Goal: Information Seeking & Learning: Learn about a topic

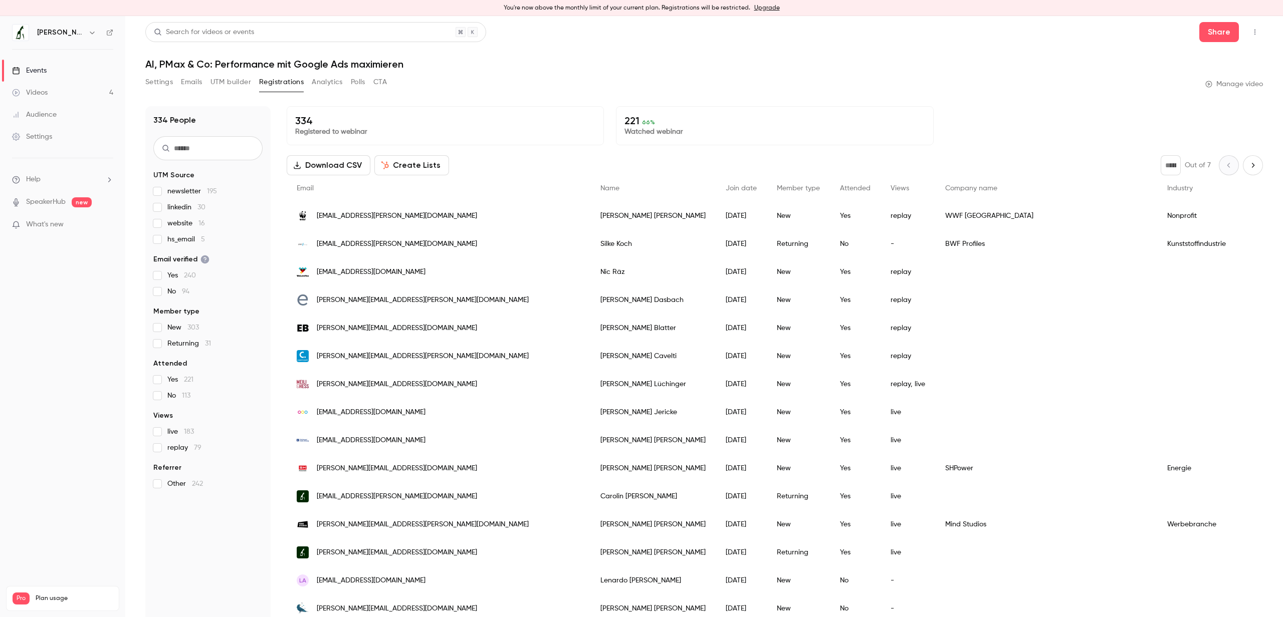
click at [998, 376] on div "People list" at bounding box center [1046, 384] width 222 height 28
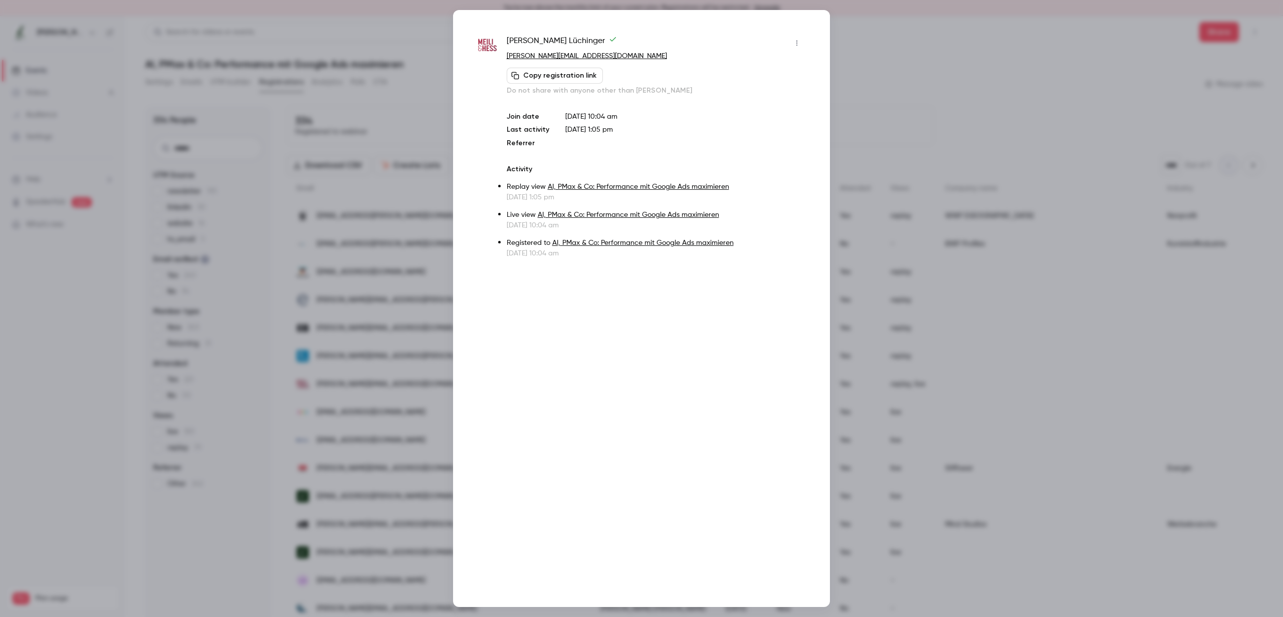
click at [1003, 255] on div at bounding box center [641, 308] width 1283 height 617
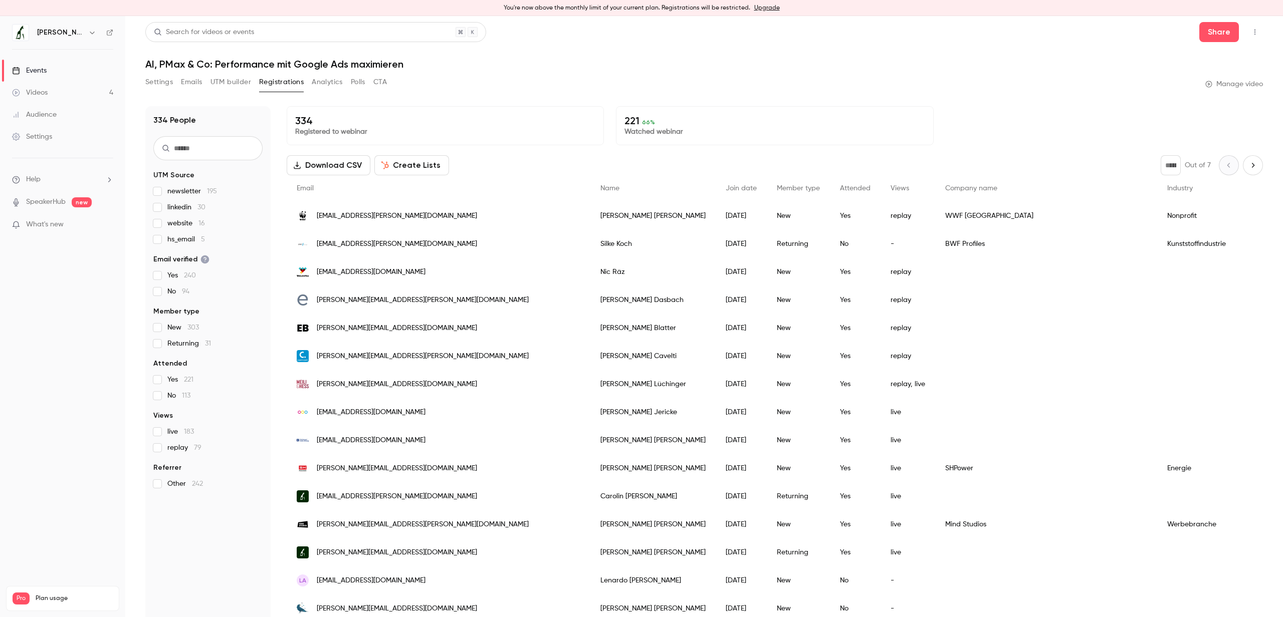
click at [643, 125] on span "66 %" at bounding box center [648, 122] width 13 height 7
click at [674, 121] on p "221 66 %" at bounding box center [774, 121] width 300 height 12
click at [767, 224] on div "New" at bounding box center [798, 216] width 63 height 28
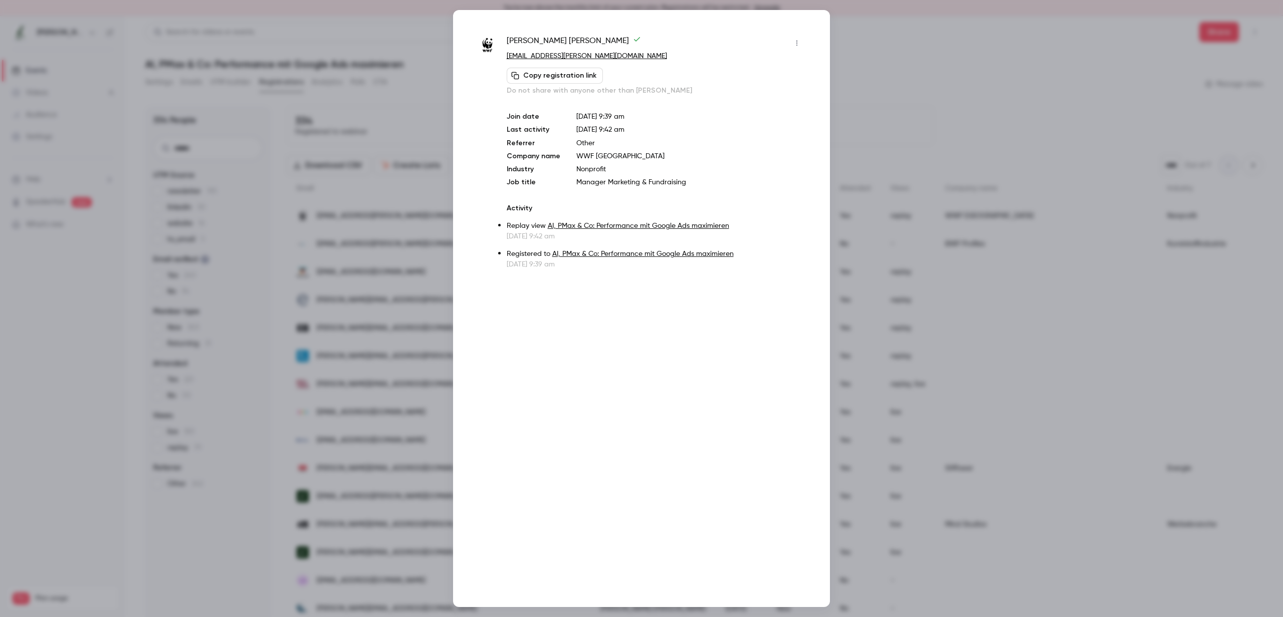
click at [404, 251] on div at bounding box center [641, 308] width 1283 height 617
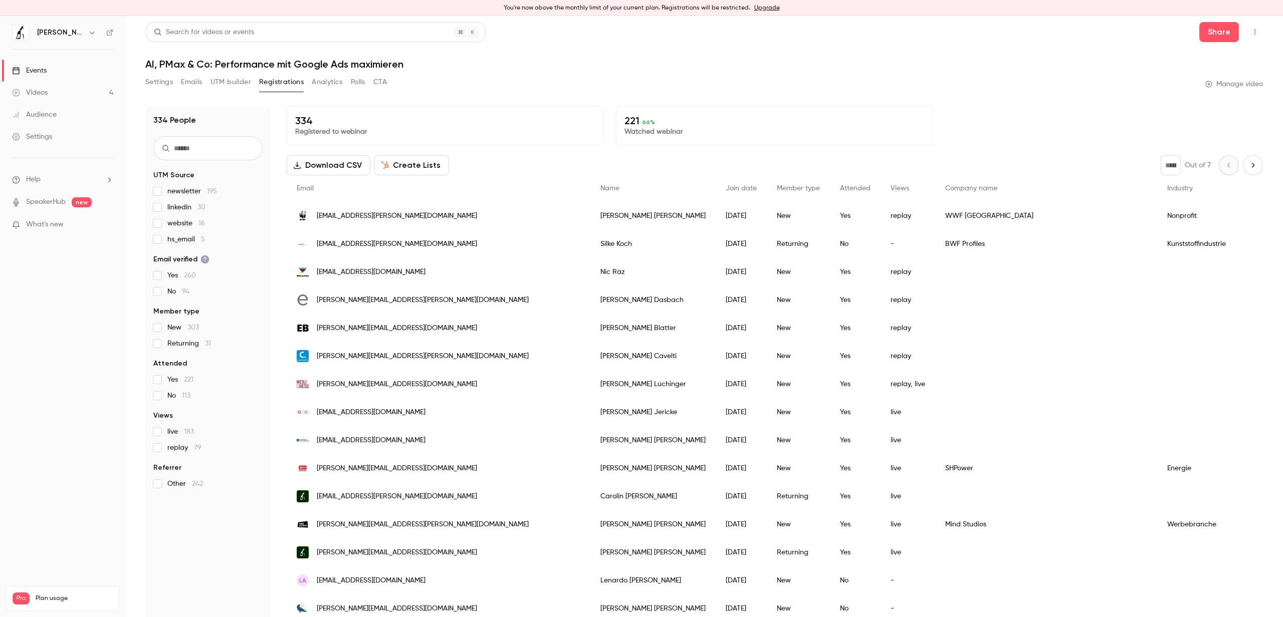
click at [47, 115] on div "Audience" at bounding box center [34, 115] width 45 height 10
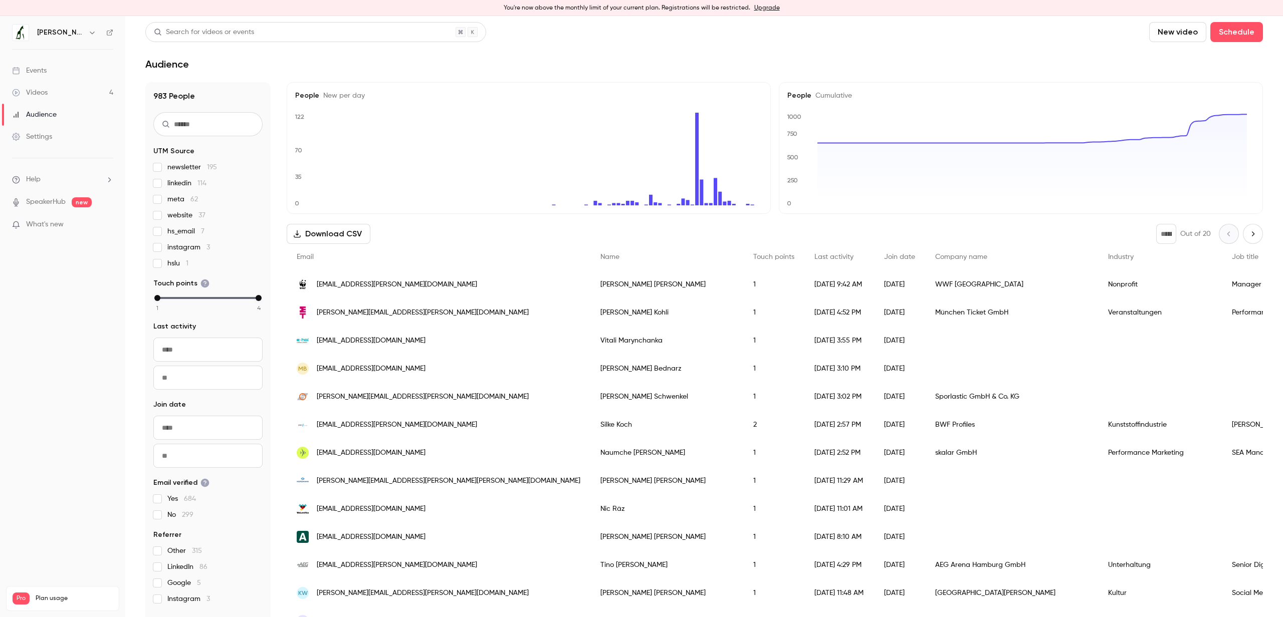
click at [743, 288] on div "1" at bounding box center [773, 285] width 61 height 28
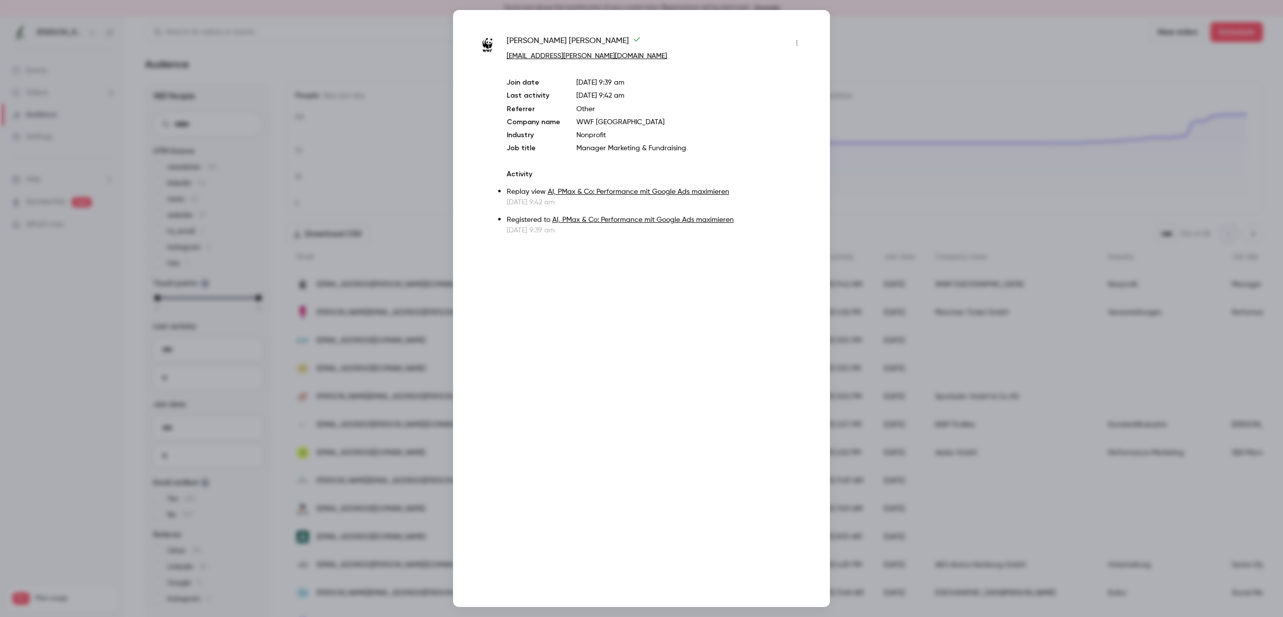
click at [304, 276] on div at bounding box center [641, 308] width 1283 height 617
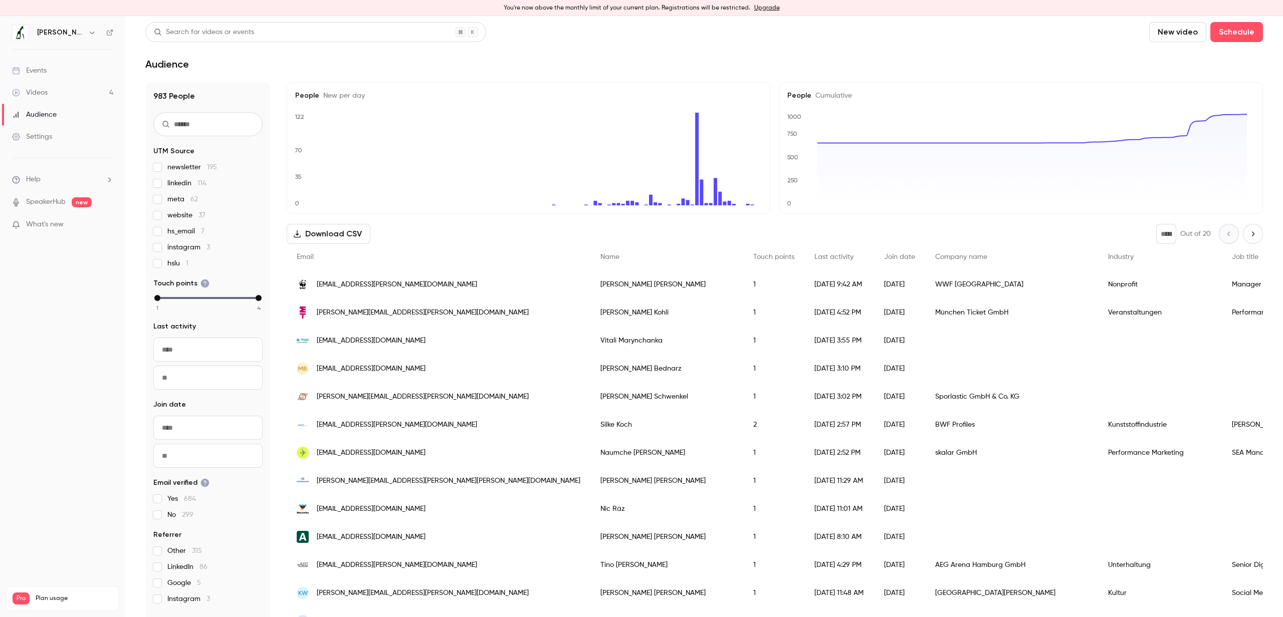
click at [383, 285] on span "[EMAIL_ADDRESS][PERSON_NAME][DOMAIN_NAME]" at bounding box center [397, 285] width 160 height 11
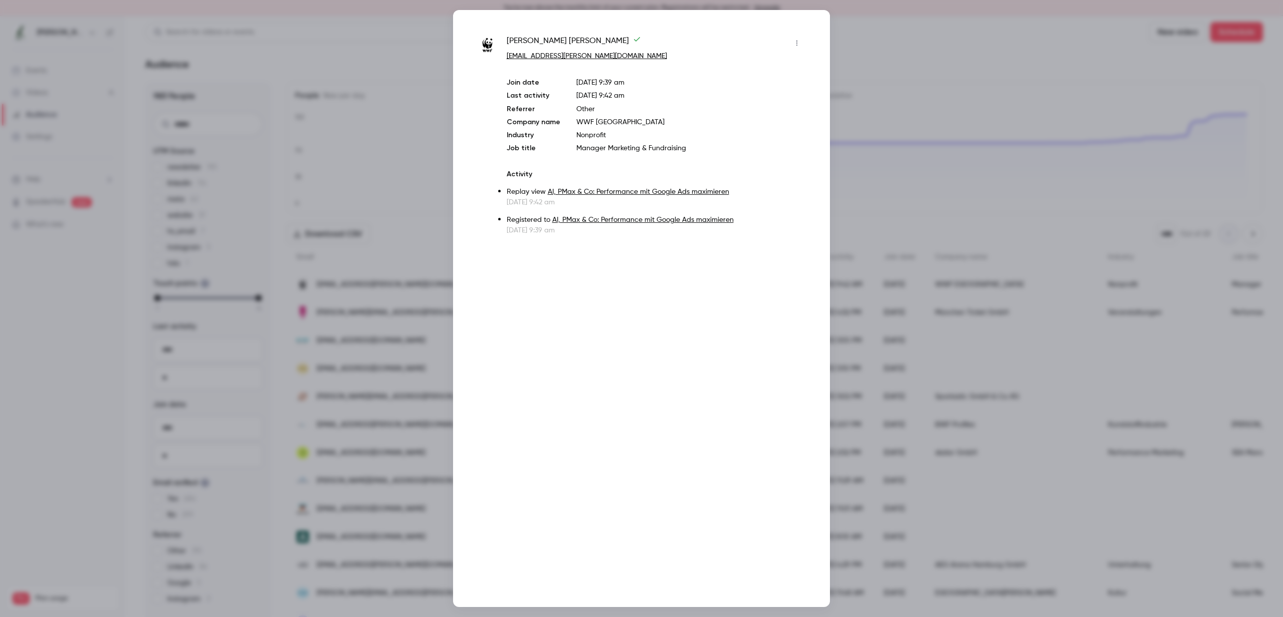
click at [420, 342] on div at bounding box center [641, 308] width 1283 height 617
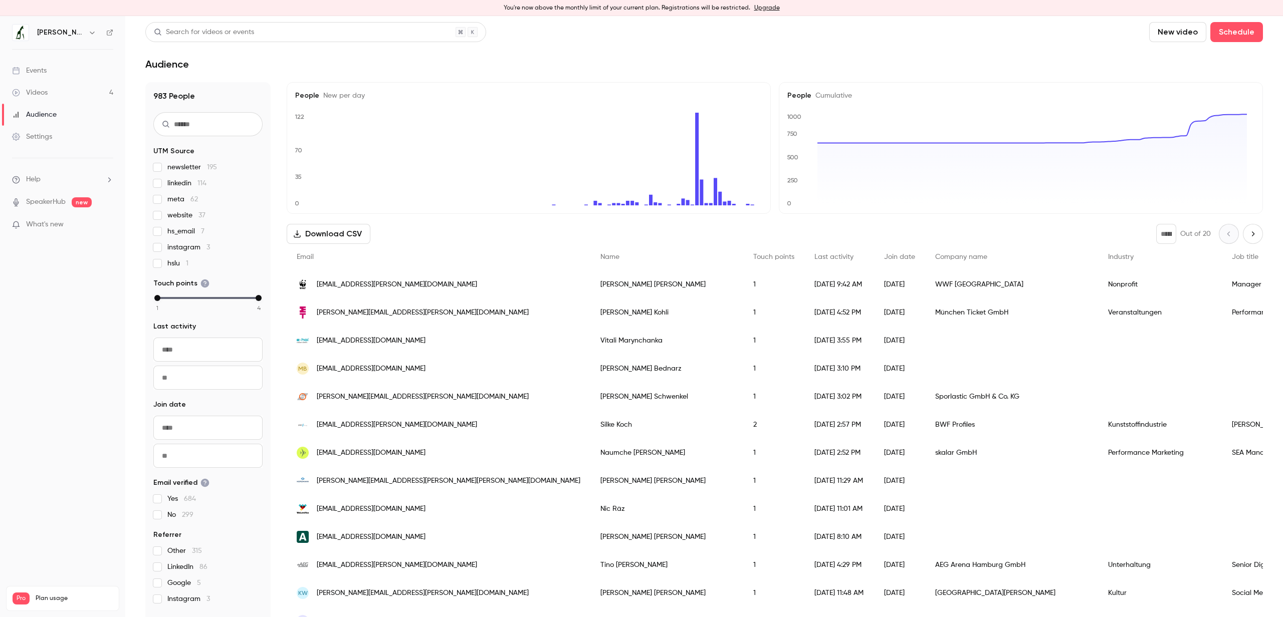
click at [373, 392] on span "[PERSON_NAME][EMAIL_ADDRESS][PERSON_NAME][DOMAIN_NAME]" at bounding box center [423, 397] width 212 height 11
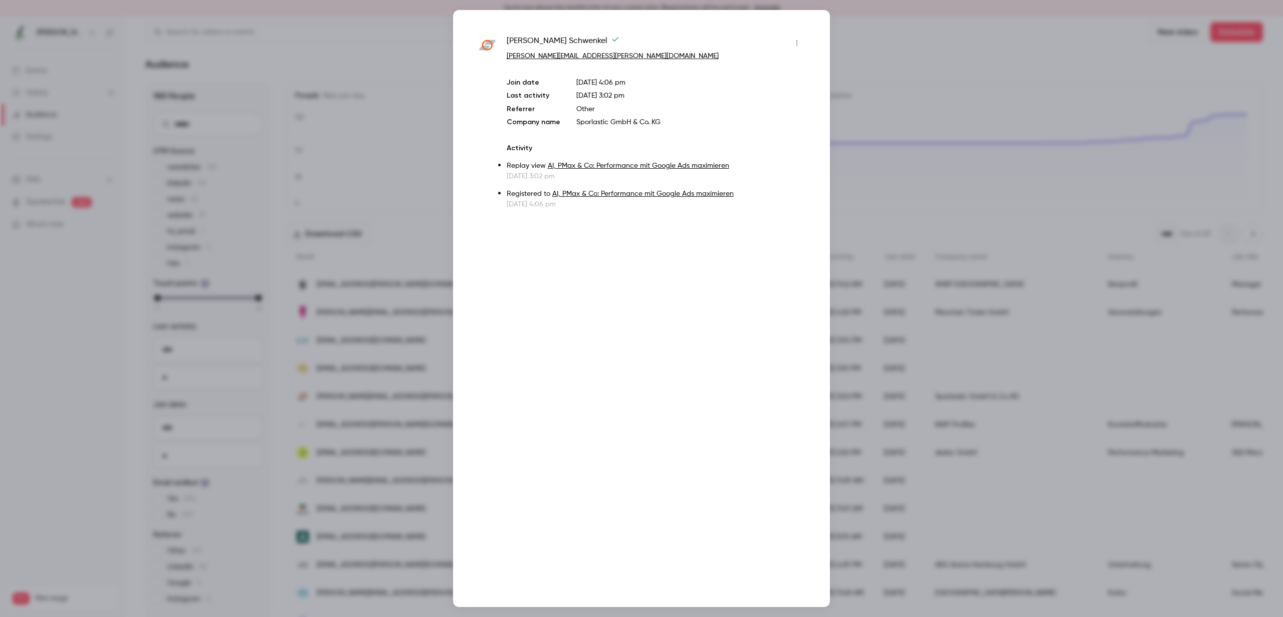
click at [321, 370] on div at bounding box center [641, 308] width 1283 height 617
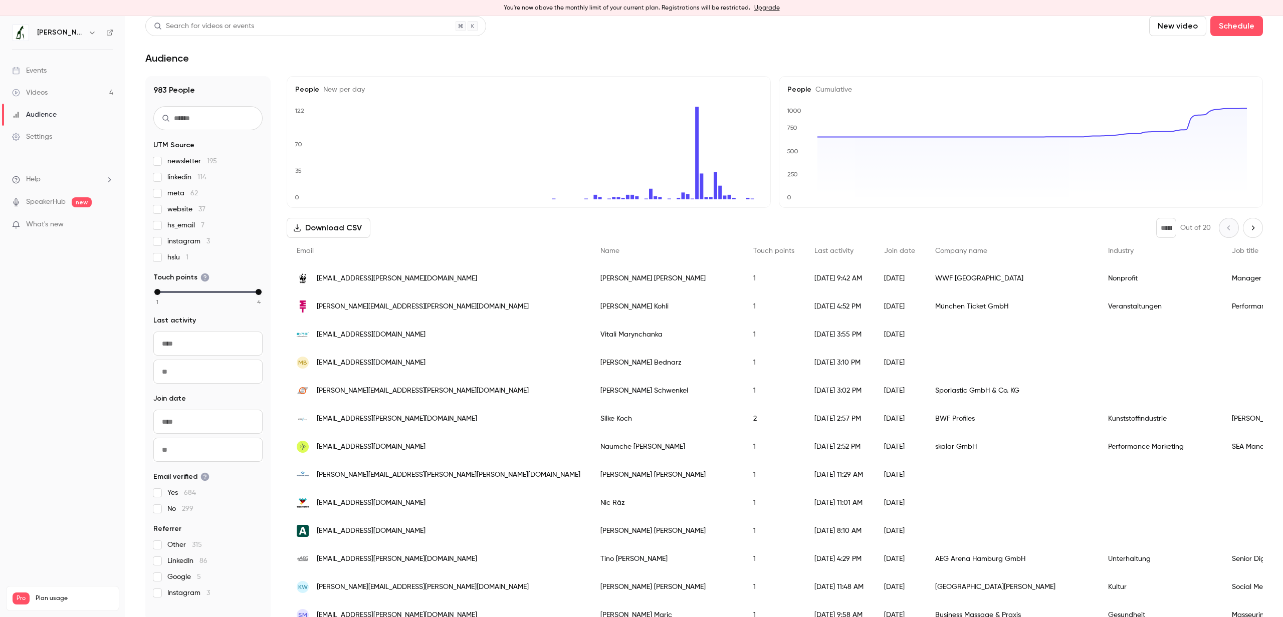
scroll to position [16, 0]
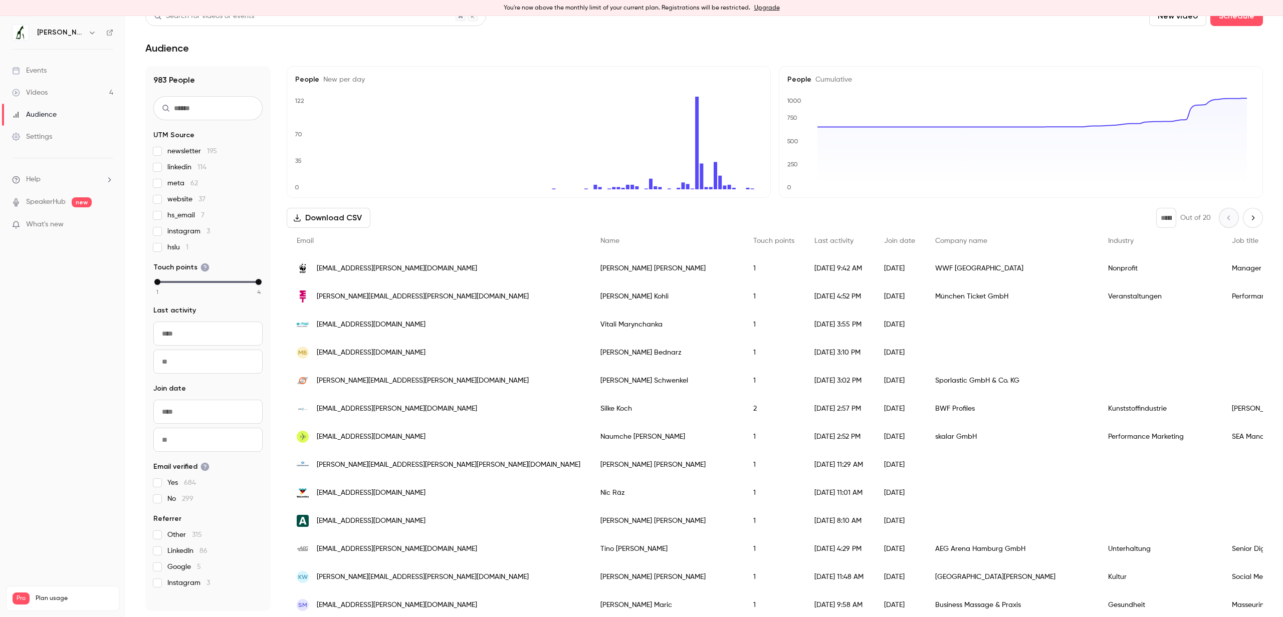
click at [53, 89] on link "Videos 4" at bounding box center [62, 93] width 125 height 22
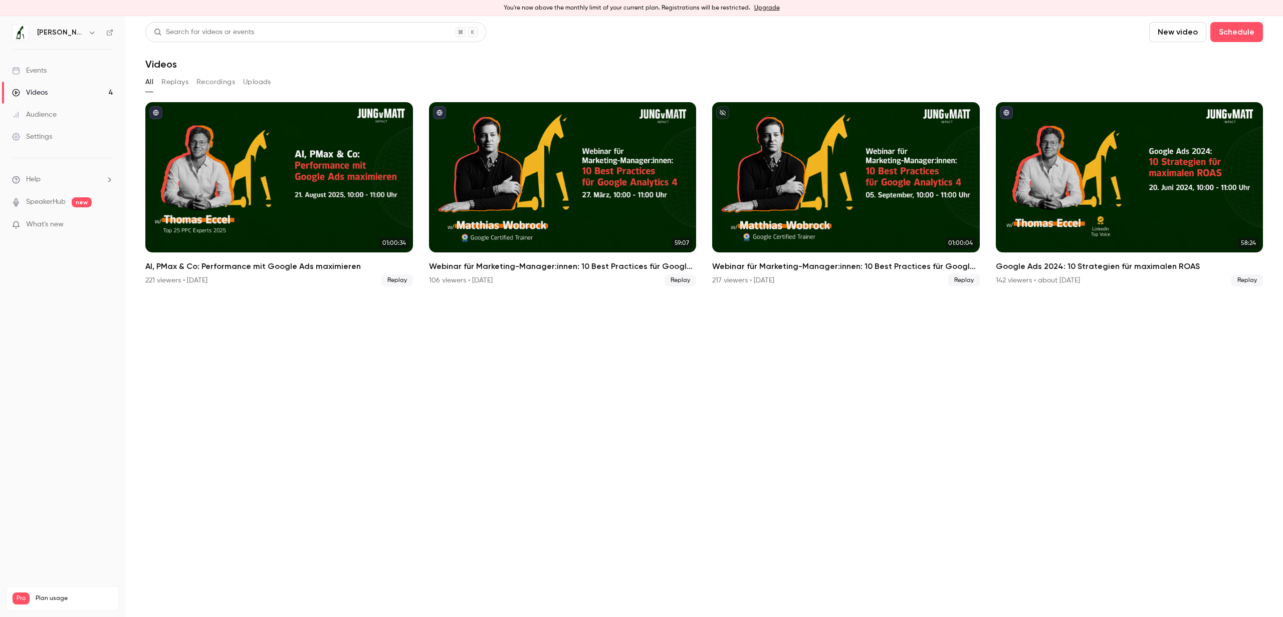
click at [54, 113] on div "Audience" at bounding box center [34, 115] width 45 height 10
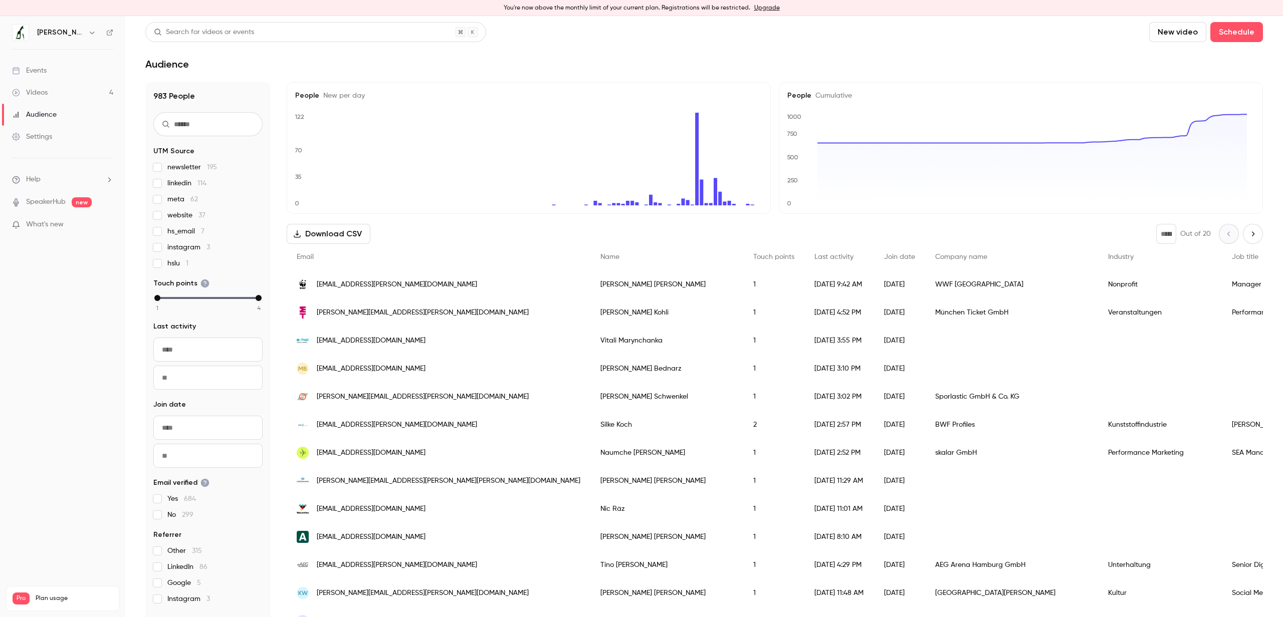
click at [50, 204] on link "SpeakerHub" at bounding box center [46, 202] width 40 height 11
click at [51, 89] on link "Videos 4" at bounding box center [62, 93] width 125 height 22
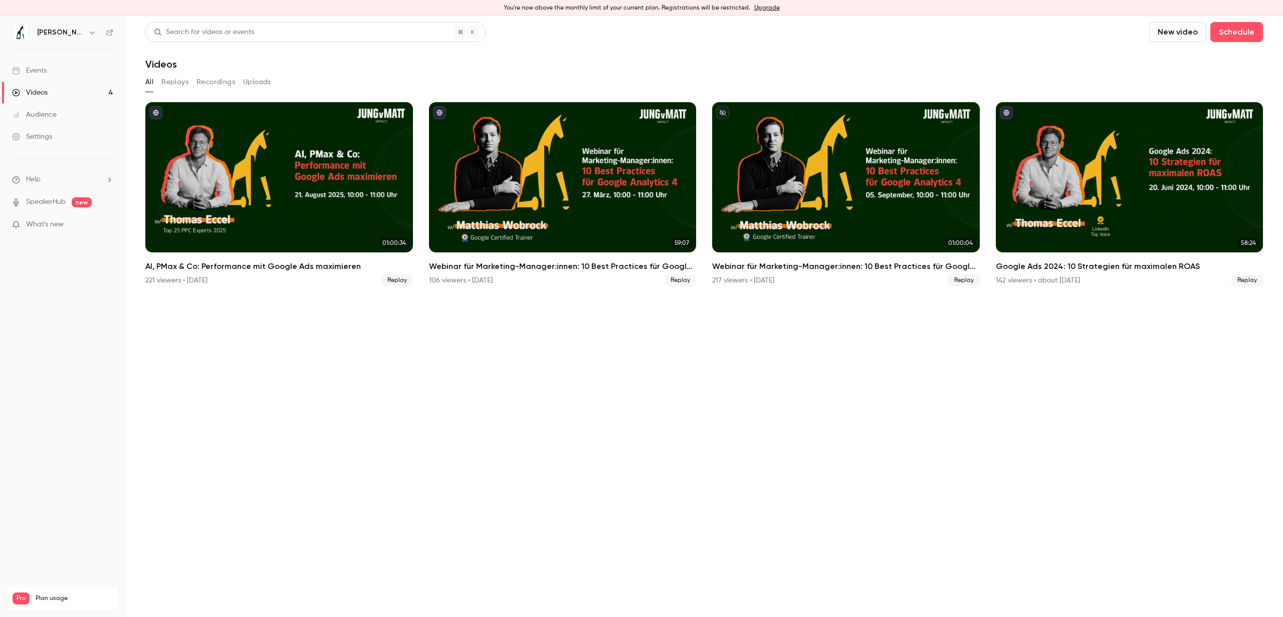
click at [50, 112] on div "Audience" at bounding box center [34, 115] width 45 height 10
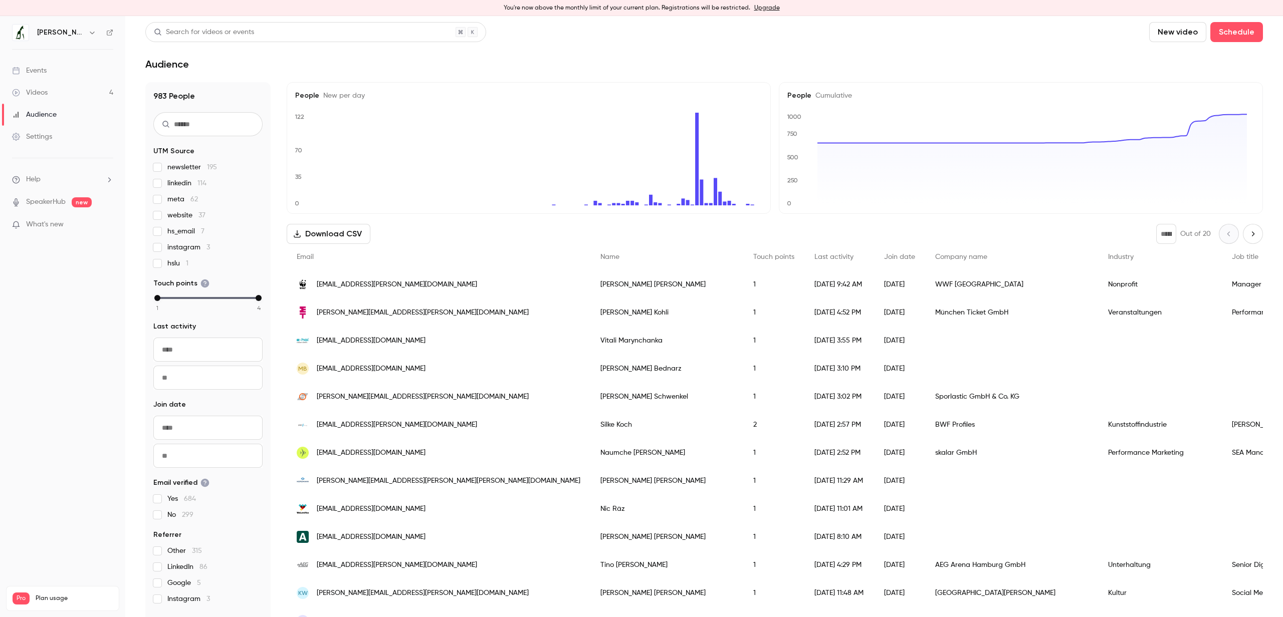
click at [408, 289] on div "[EMAIL_ADDRESS][PERSON_NAME][DOMAIN_NAME]" at bounding box center [439, 285] width 304 height 28
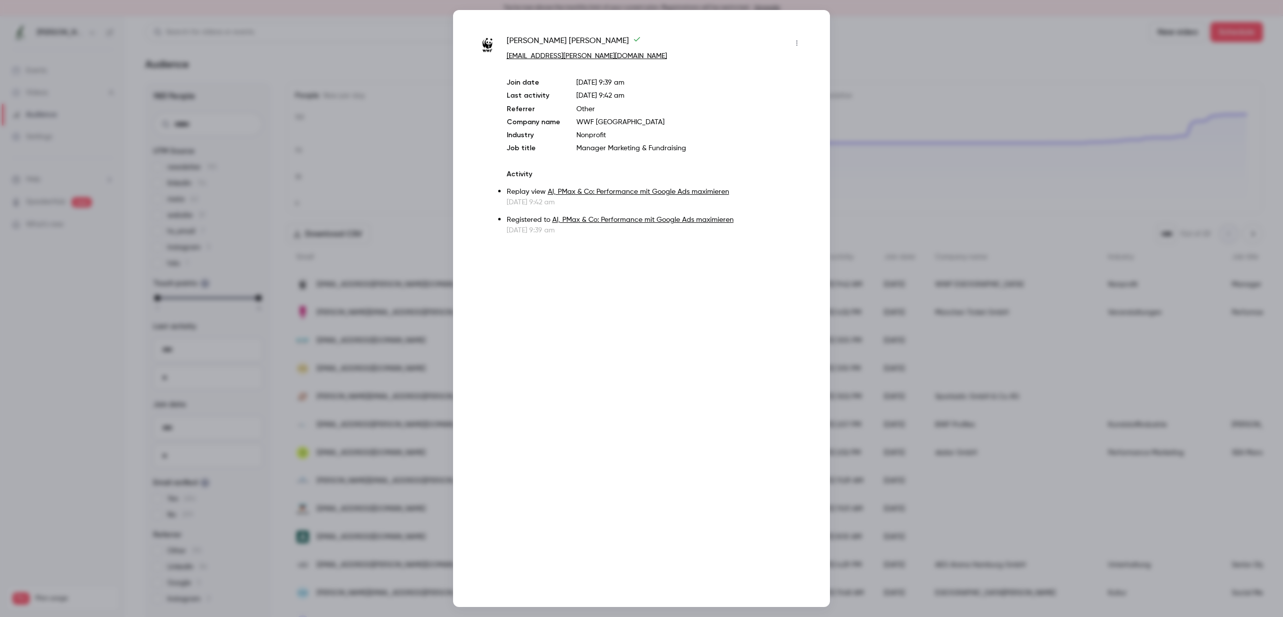
click at [371, 321] on div at bounding box center [641, 308] width 1283 height 617
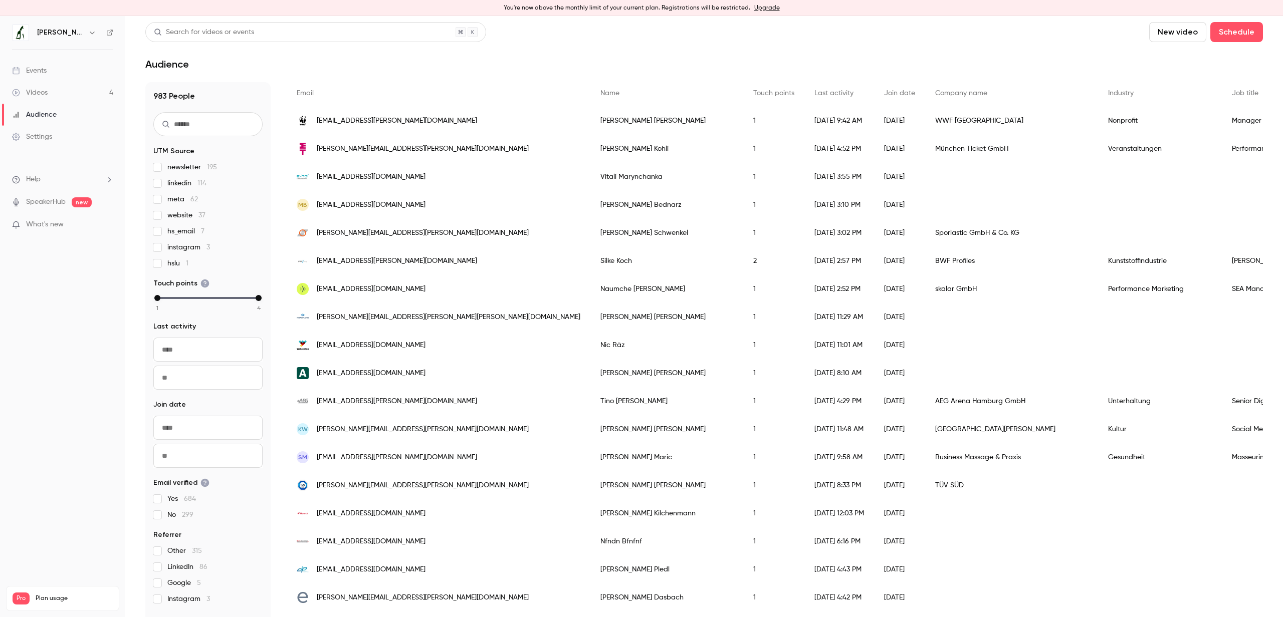
scroll to position [490, 0]
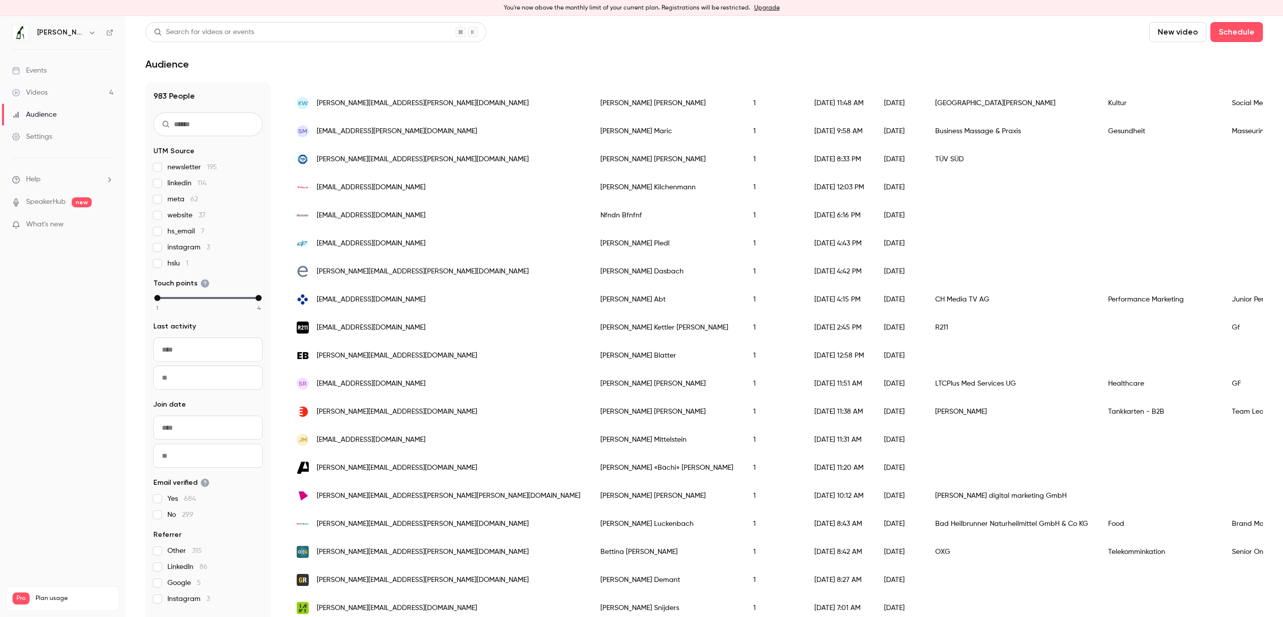
click at [804, 472] on div "[DATE] 11:20 AM" at bounding box center [839, 468] width 70 height 28
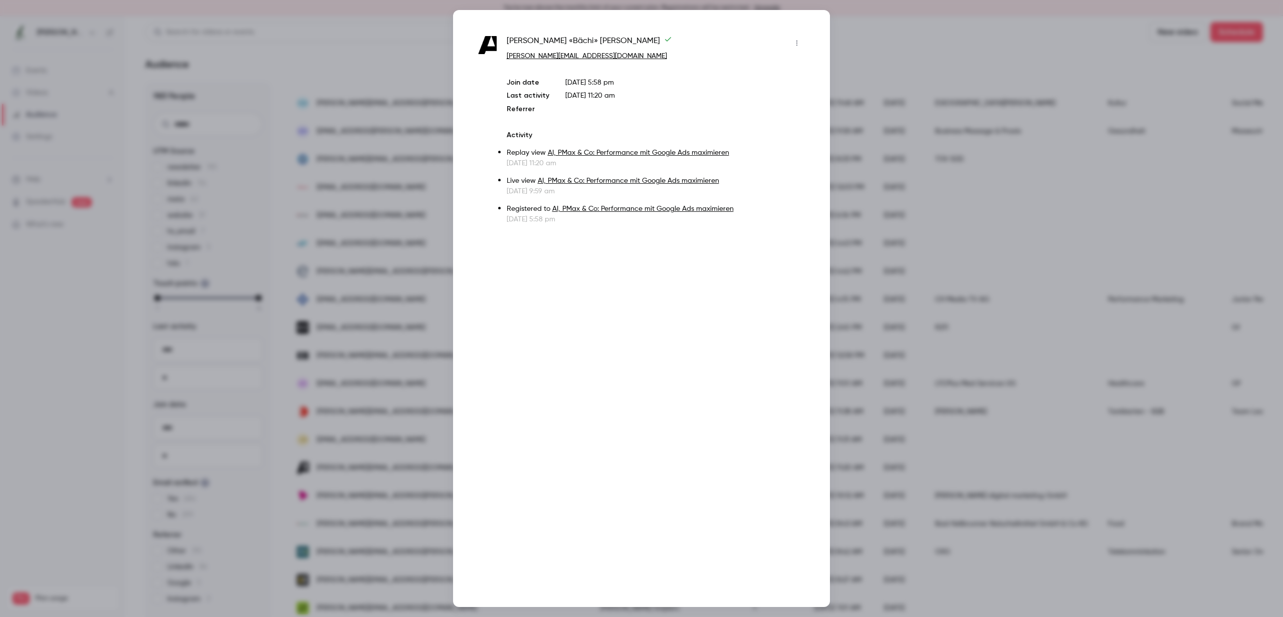
click at [394, 378] on div at bounding box center [641, 308] width 1283 height 617
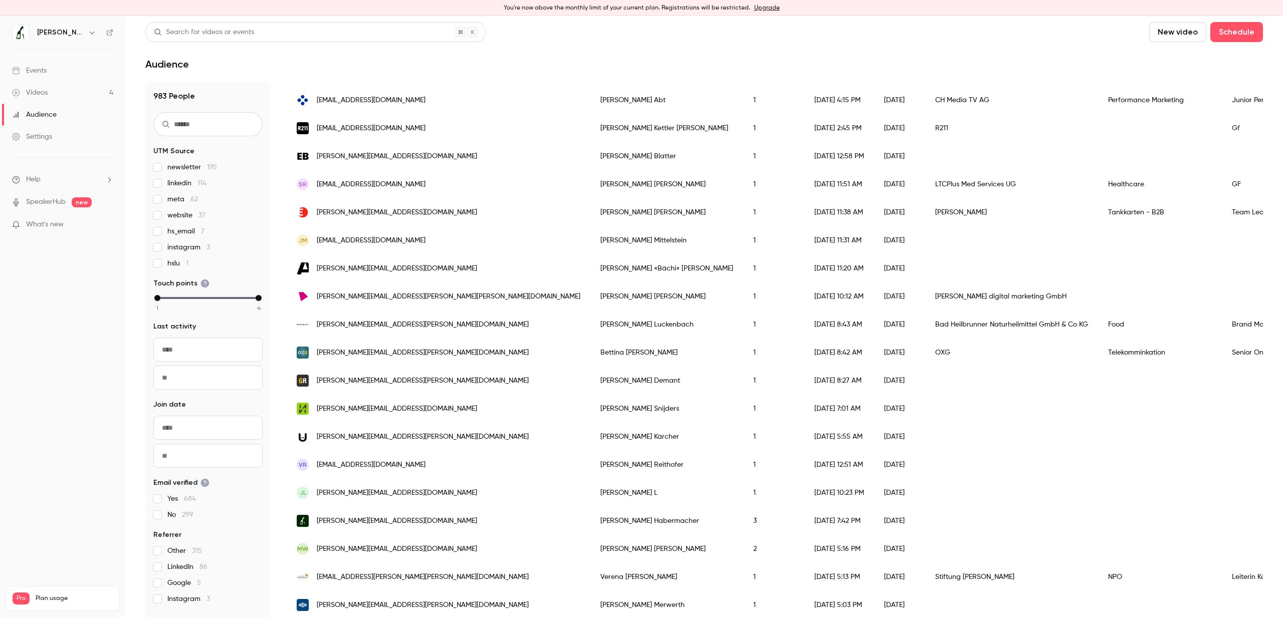
scroll to position [693, 0]
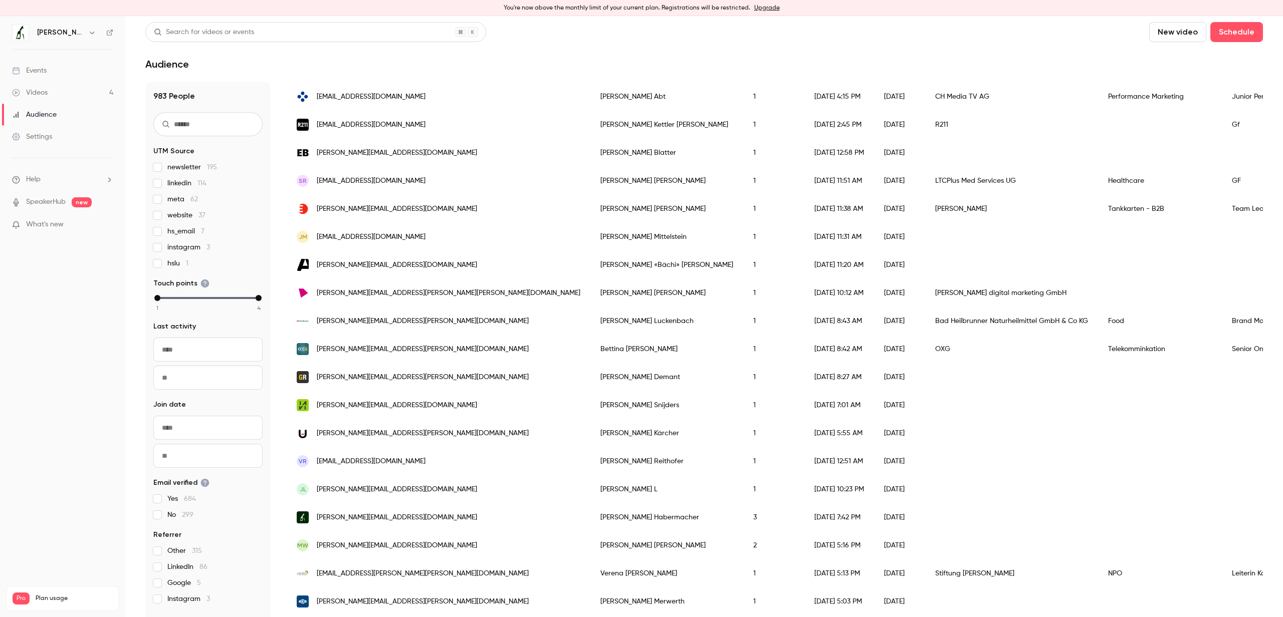
click at [804, 493] on div "[DATE] 10:23 PM" at bounding box center [839, 489] width 70 height 28
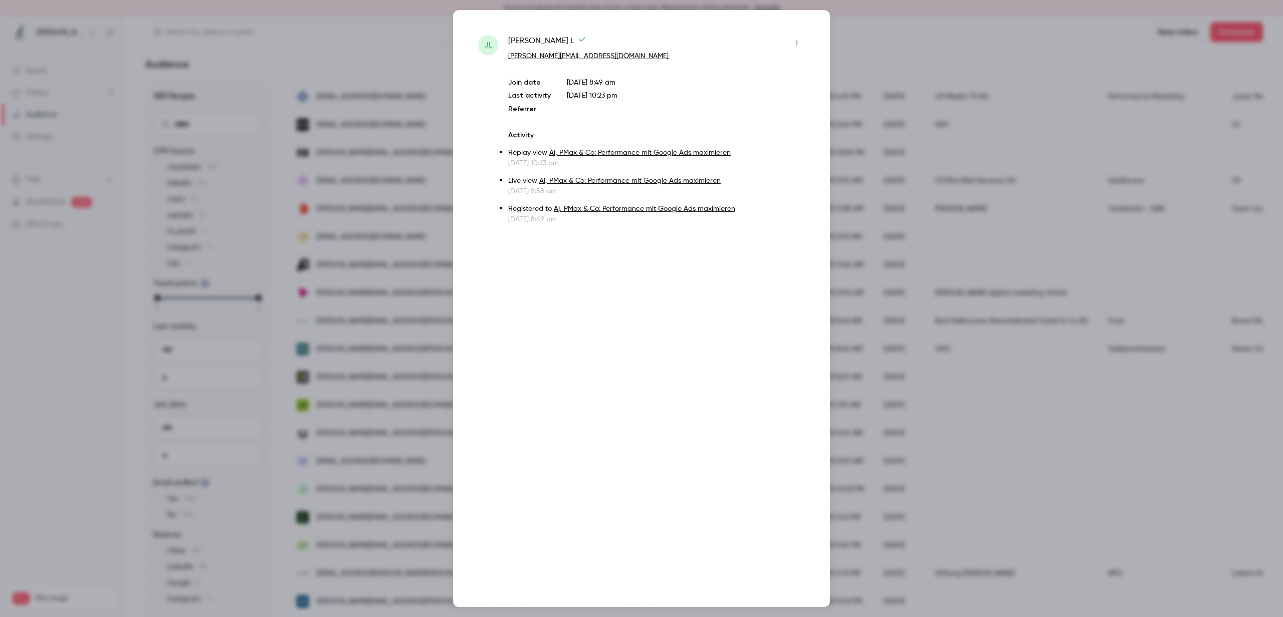
click at [415, 386] on div at bounding box center [641, 308] width 1283 height 617
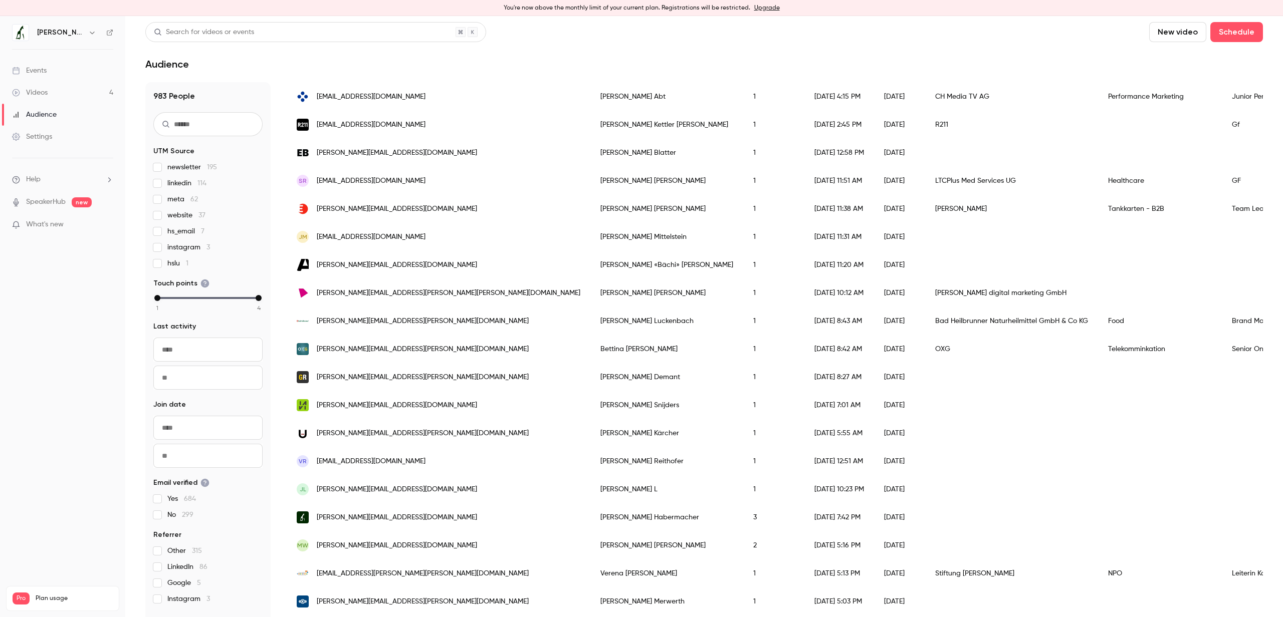
click at [804, 437] on div "[DATE] 5:55 AM" at bounding box center [839, 433] width 70 height 28
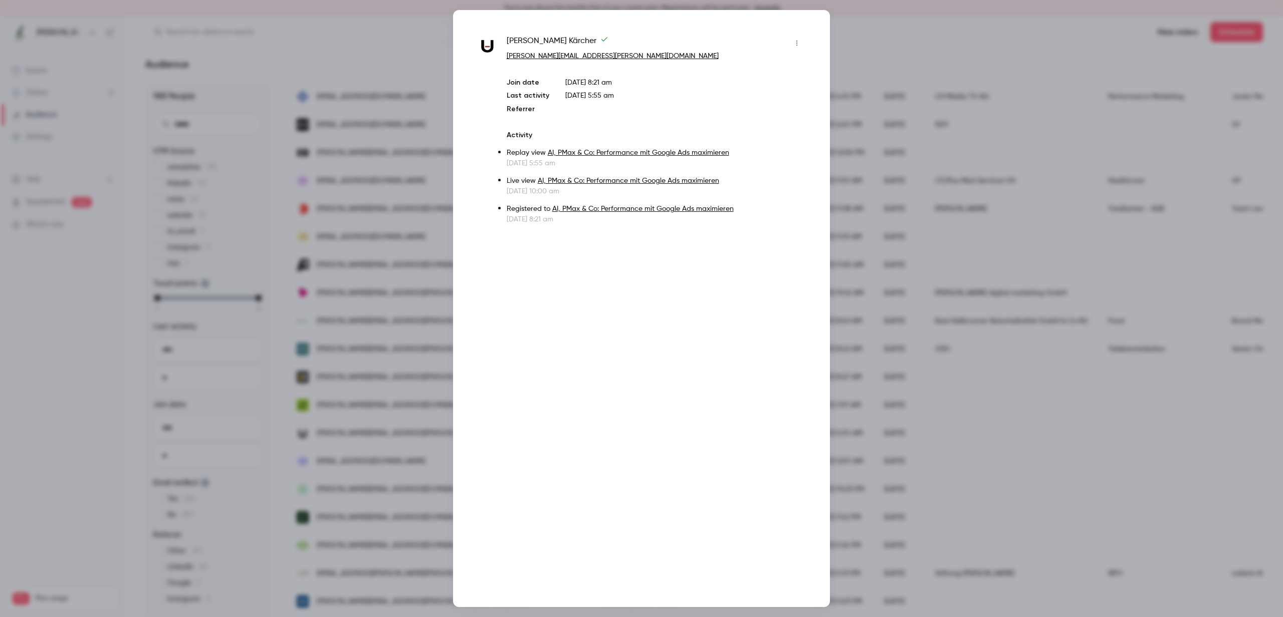
click at [374, 394] on div at bounding box center [641, 308] width 1283 height 617
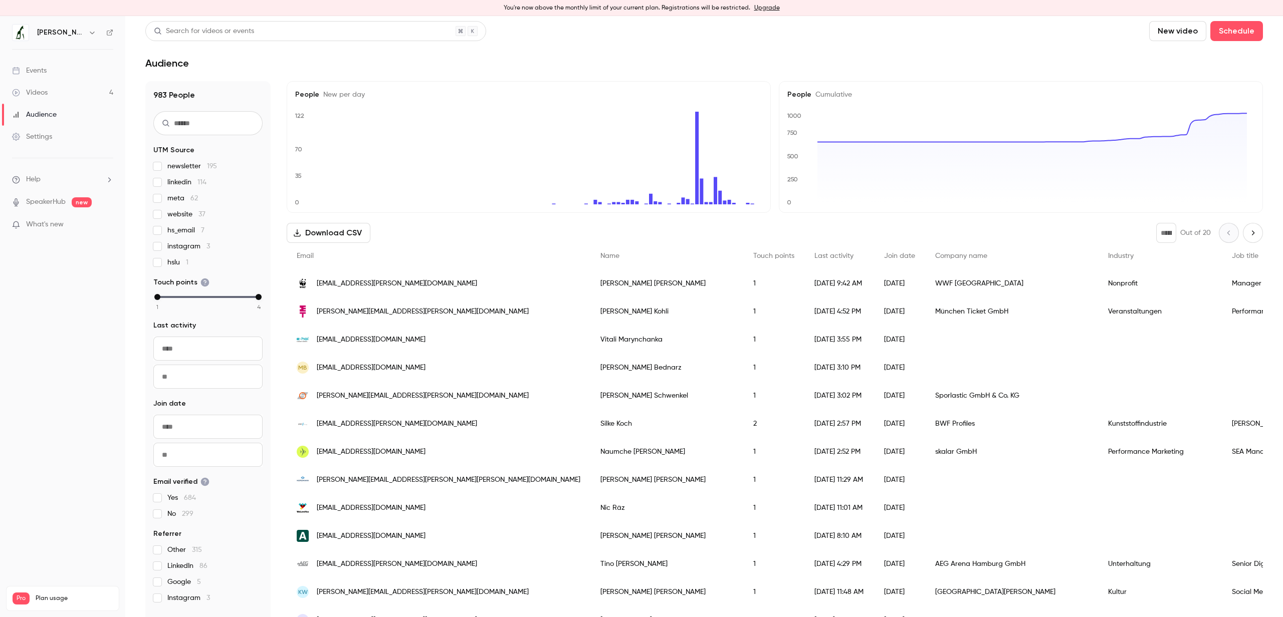
scroll to position [0, 0]
click at [339, 540] on span "[EMAIL_ADDRESS][DOMAIN_NAME]" at bounding box center [371, 537] width 109 height 11
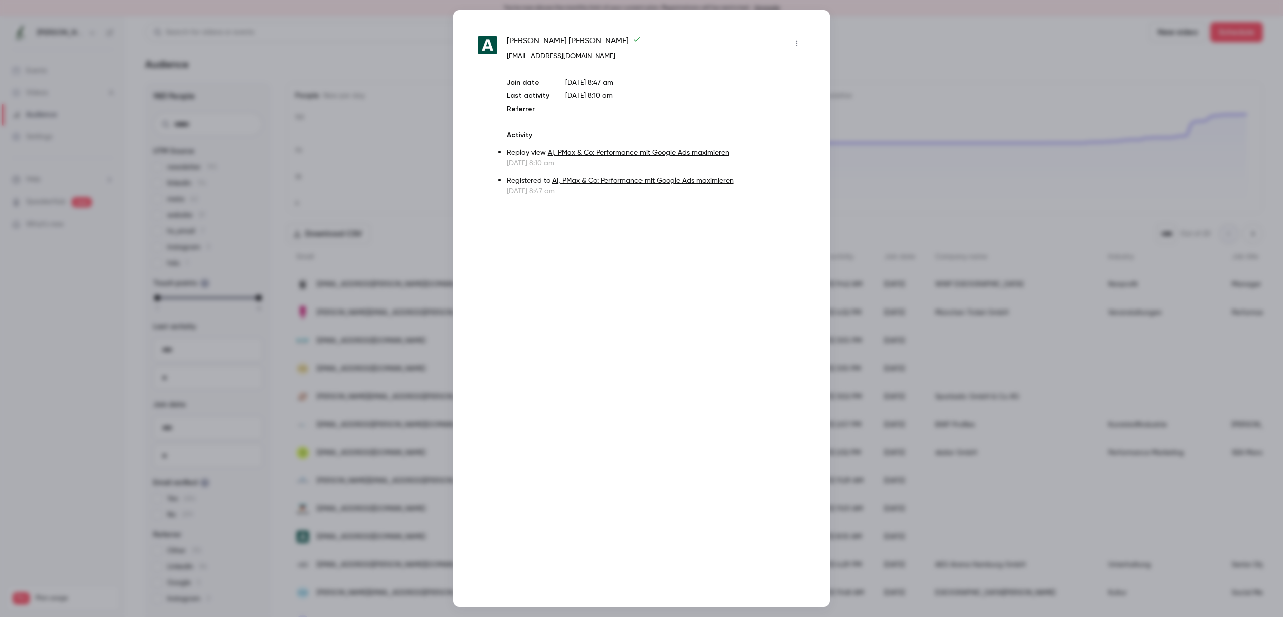
click at [367, 266] on div at bounding box center [641, 308] width 1283 height 617
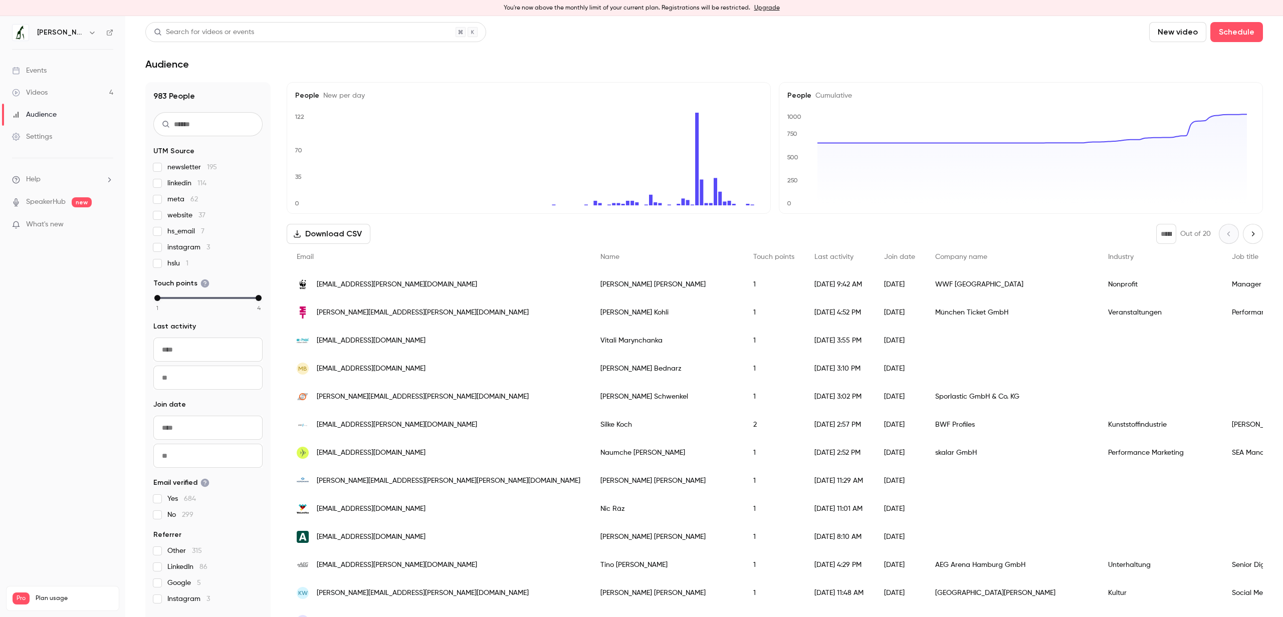
click at [373, 287] on span "[EMAIL_ADDRESS][PERSON_NAME][DOMAIN_NAME]" at bounding box center [397, 285] width 160 height 11
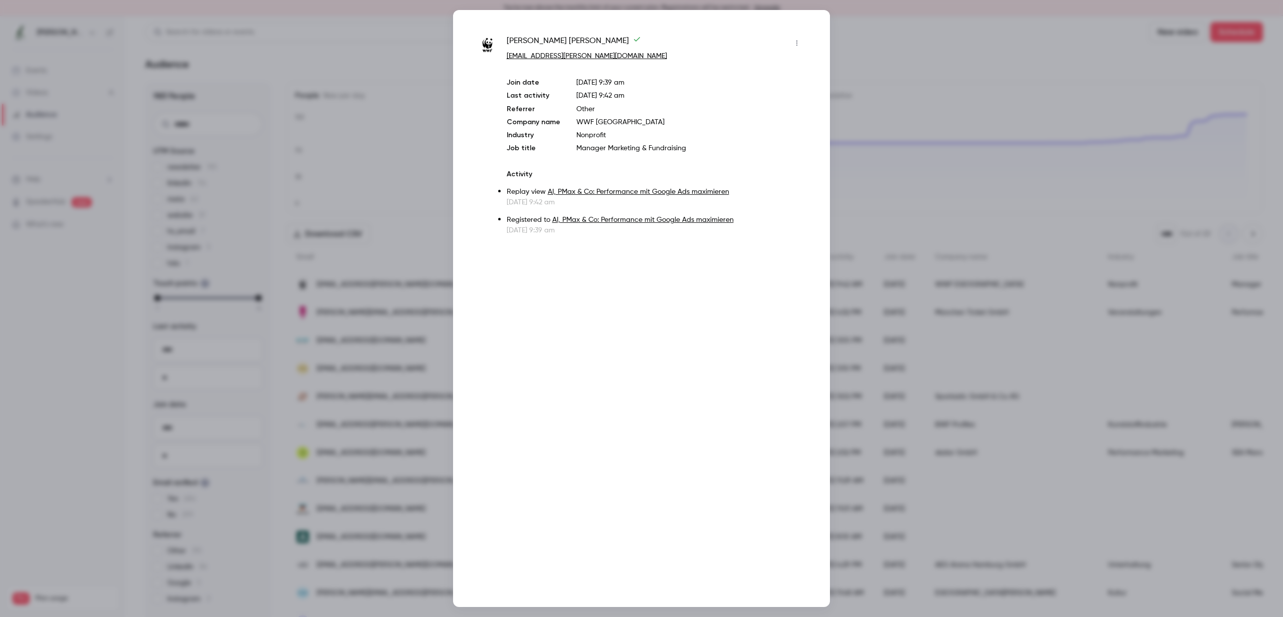
click at [566, 189] on link "AI, PMax & Co: Performance mit Google Ads maximieren" at bounding box center [638, 191] width 181 height 7
click at [560, 57] on link "[EMAIL_ADDRESS][PERSON_NAME][DOMAIN_NAME]" at bounding box center [587, 56] width 160 height 7
click at [347, 225] on div at bounding box center [641, 308] width 1283 height 617
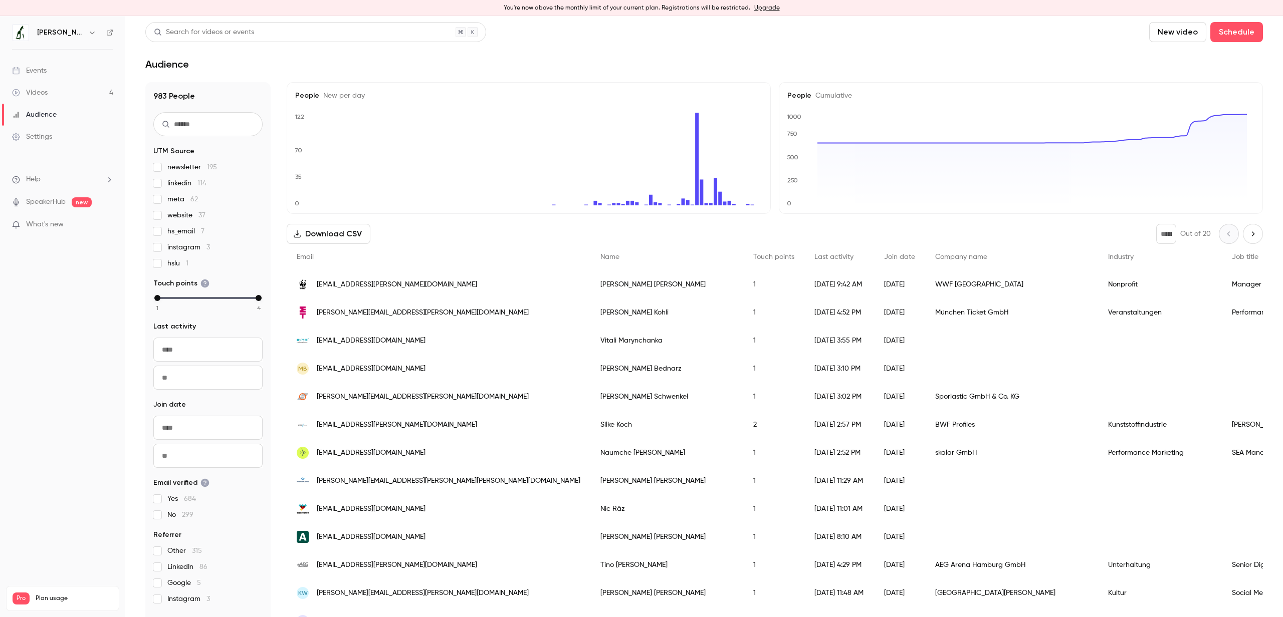
click at [60, 139] on link "Settings" at bounding box center [62, 137] width 125 height 22
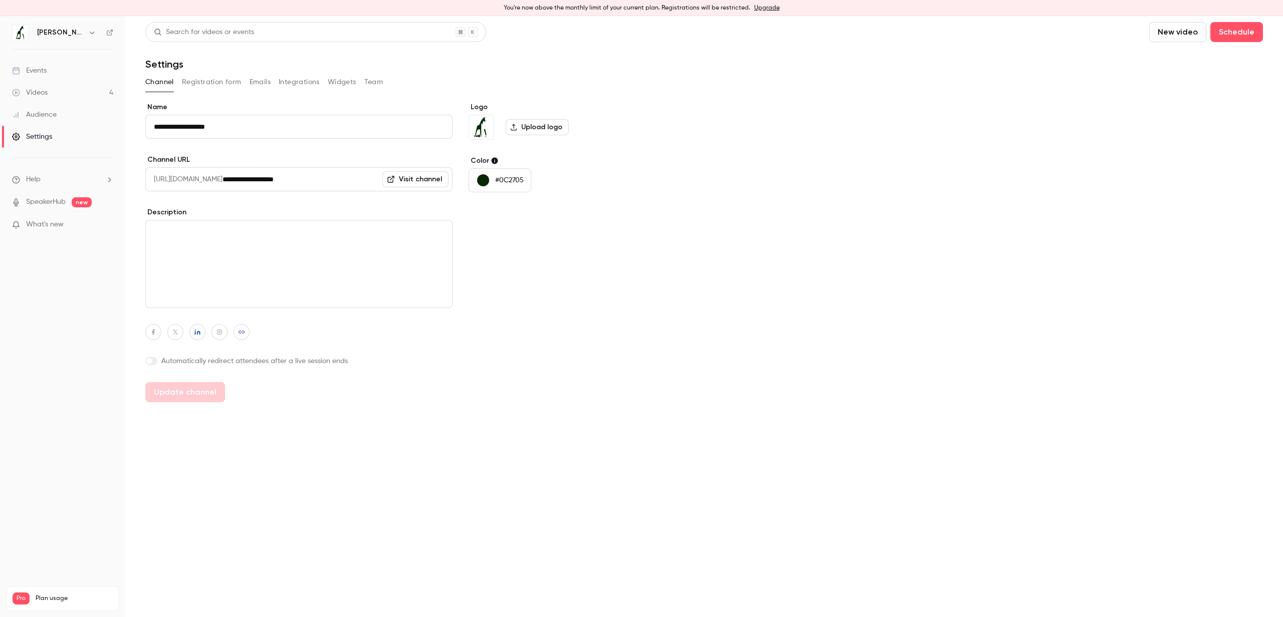
click at [57, 97] on link "Videos 4" at bounding box center [62, 93] width 125 height 22
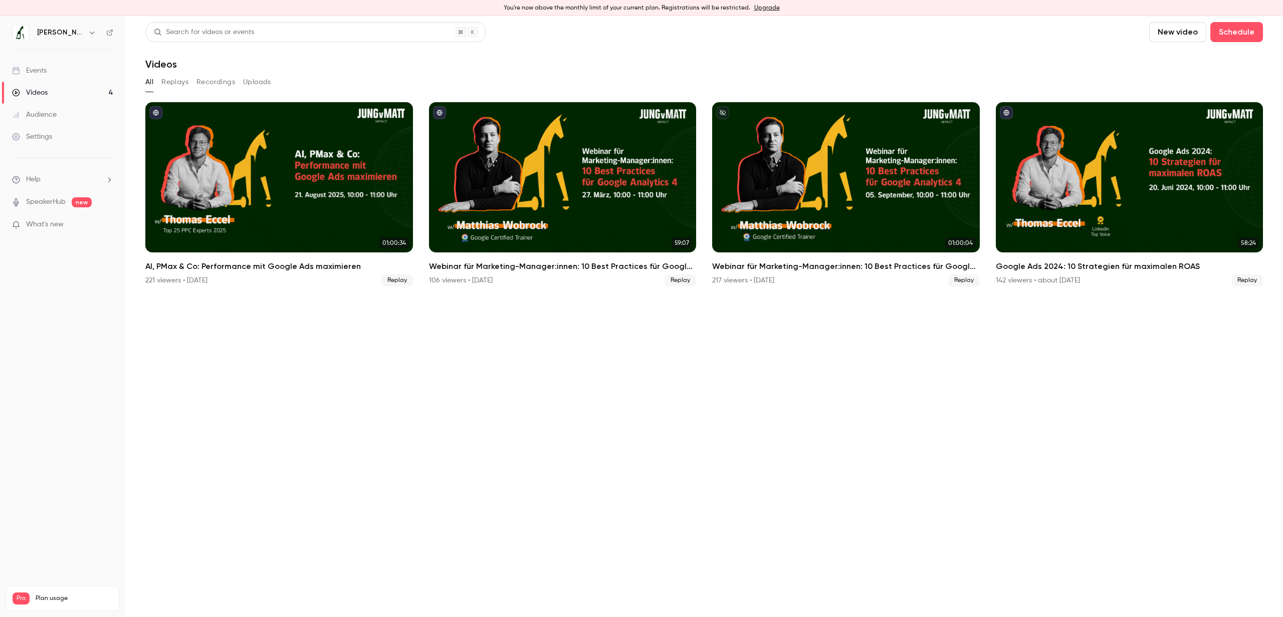
click at [40, 85] on link "Videos 4" at bounding box center [62, 93] width 125 height 22
click at [41, 110] on div "Audience" at bounding box center [34, 115] width 45 height 10
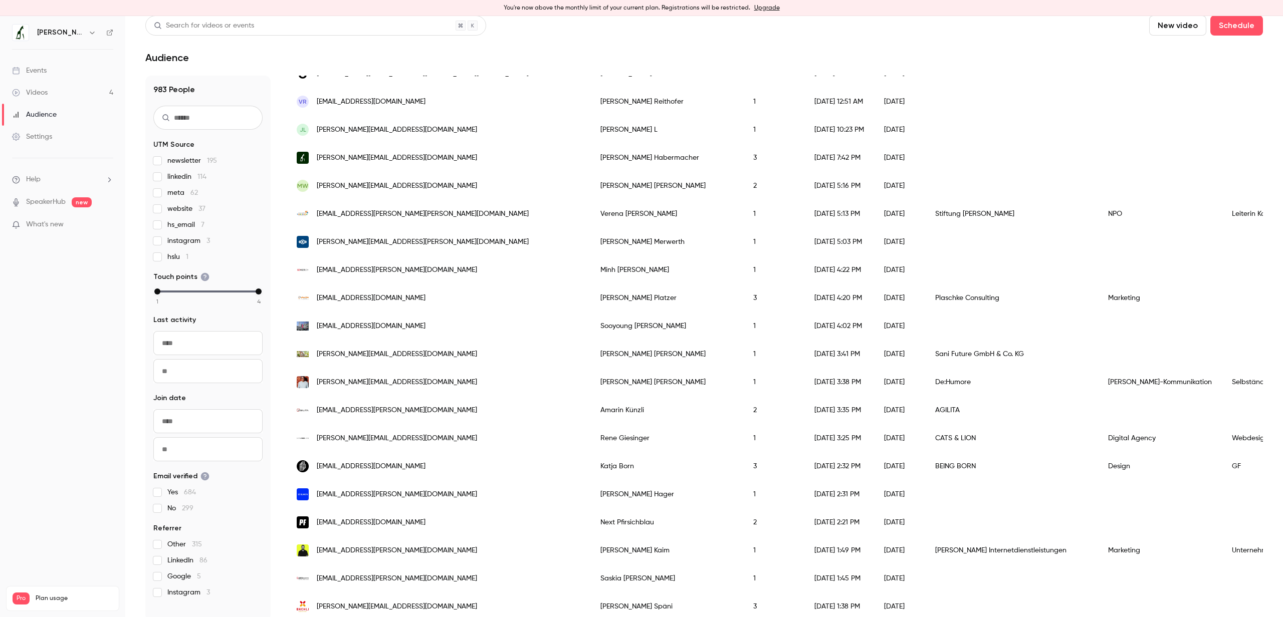
scroll to position [16, 0]
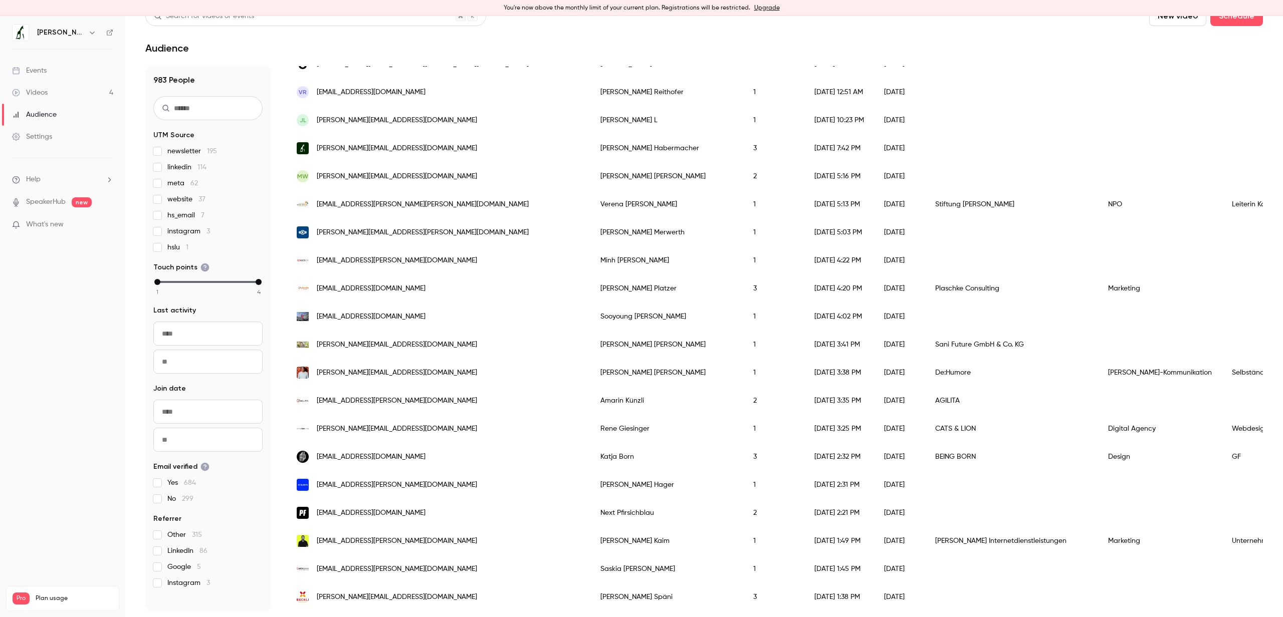
click at [397, 460] on div "[EMAIL_ADDRESS][DOMAIN_NAME]" at bounding box center [439, 457] width 304 height 28
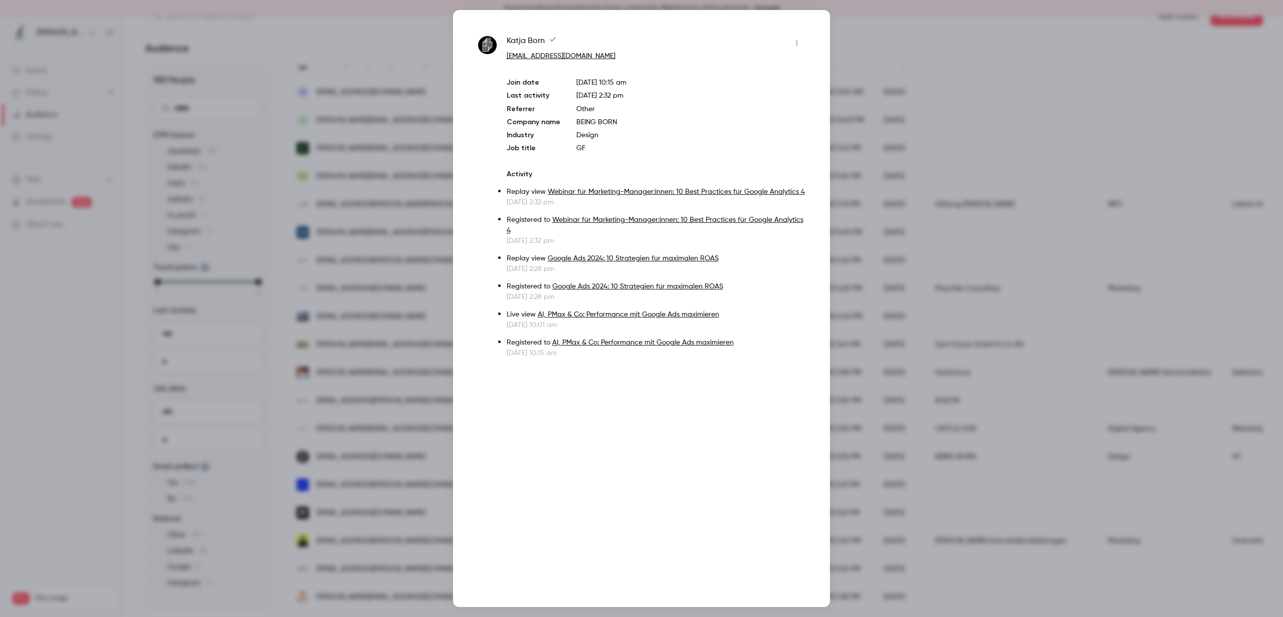
click at [332, 428] on div at bounding box center [641, 308] width 1283 height 617
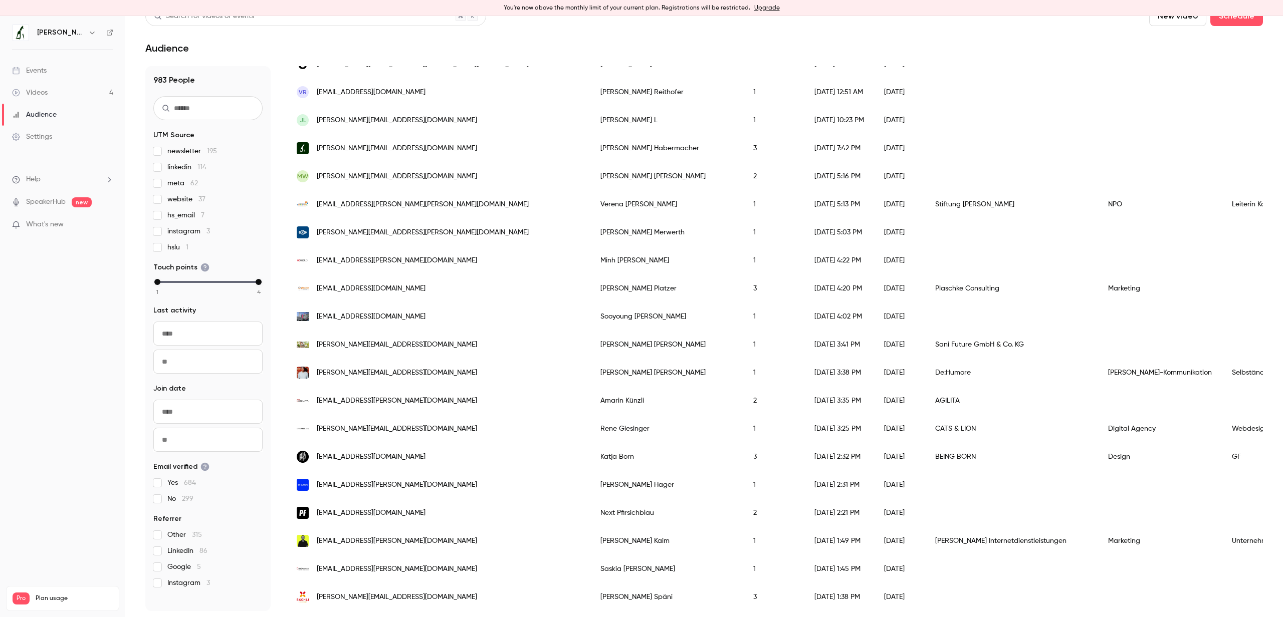
click at [434, 510] on div "[EMAIL_ADDRESS][DOMAIN_NAME]" at bounding box center [439, 513] width 304 height 28
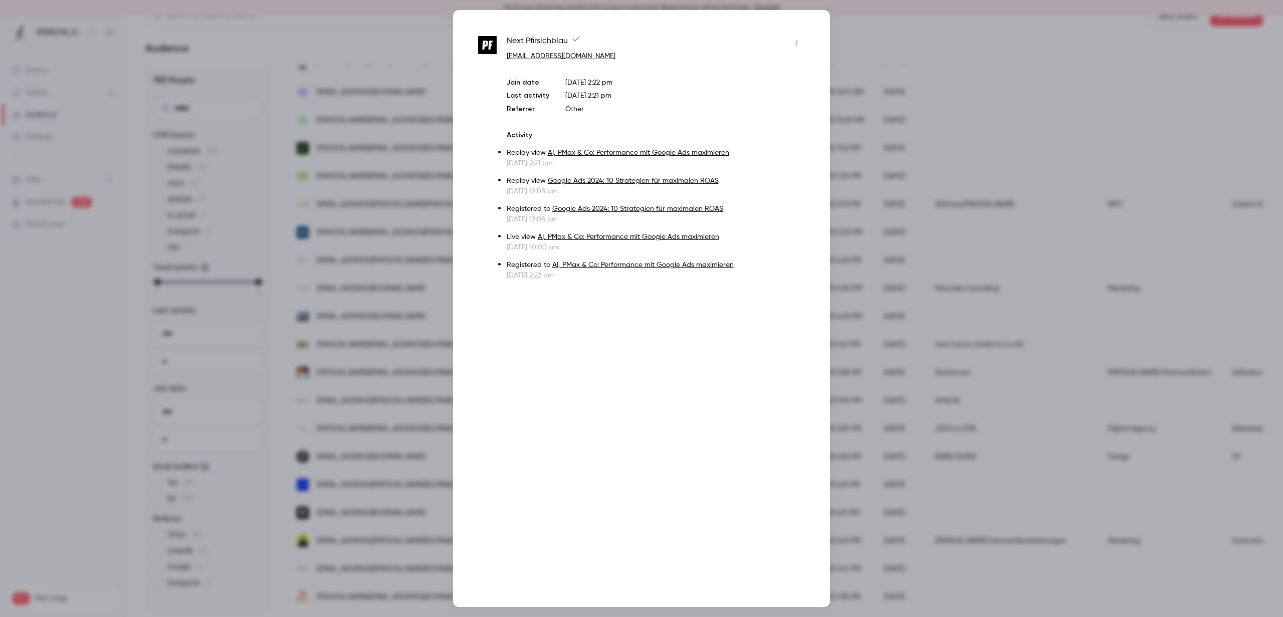
click at [351, 471] on div at bounding box center [641, 308] width 1283 height 617
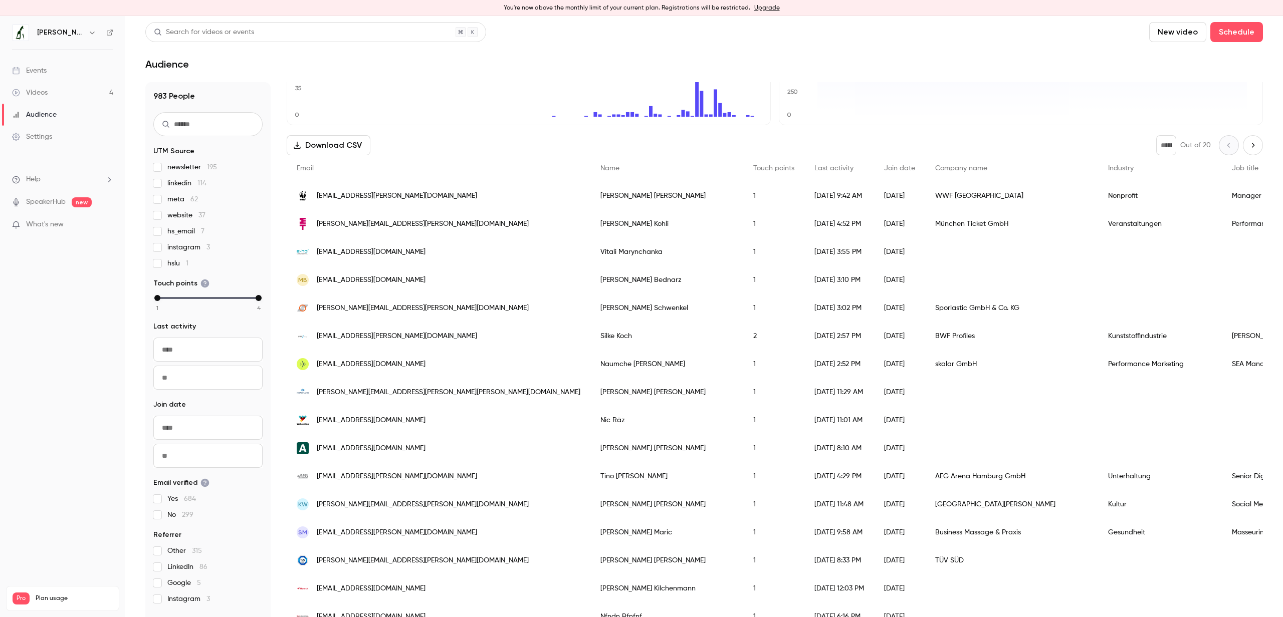
scroll to position [0, 0]
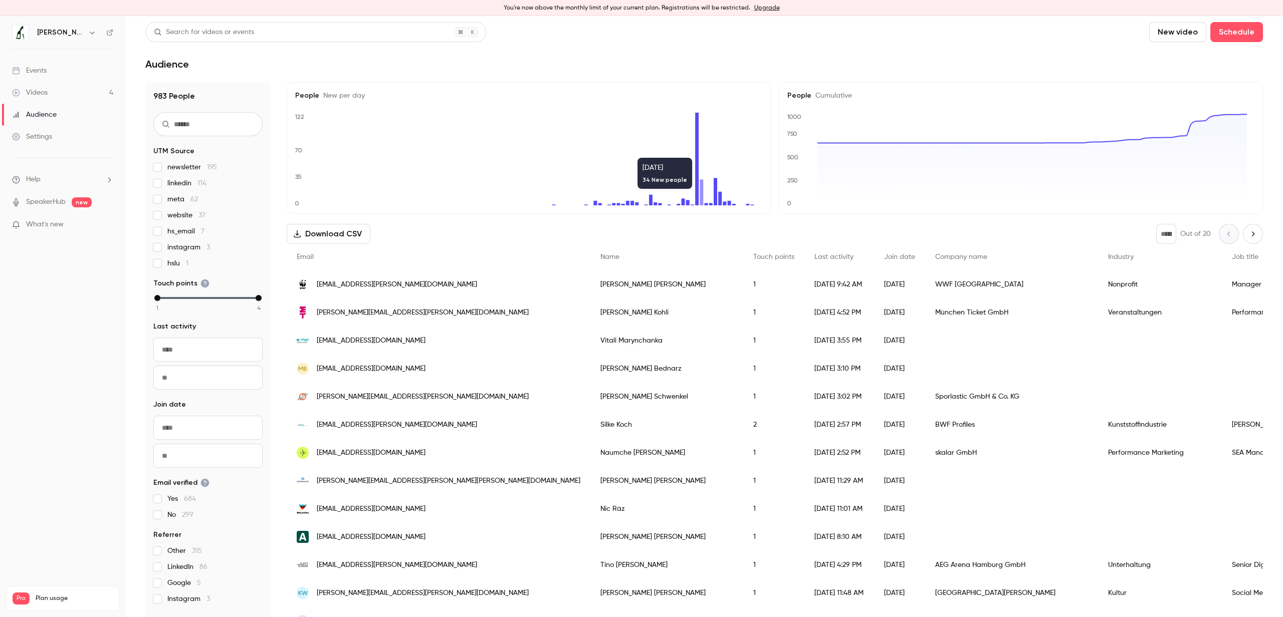
click at [700, 194] on icon at bounding box center [701, 192] width 4 height 26
click at [185, 168] on span "newsletter 195" at bounding box center [192, 167] width 50 height 10
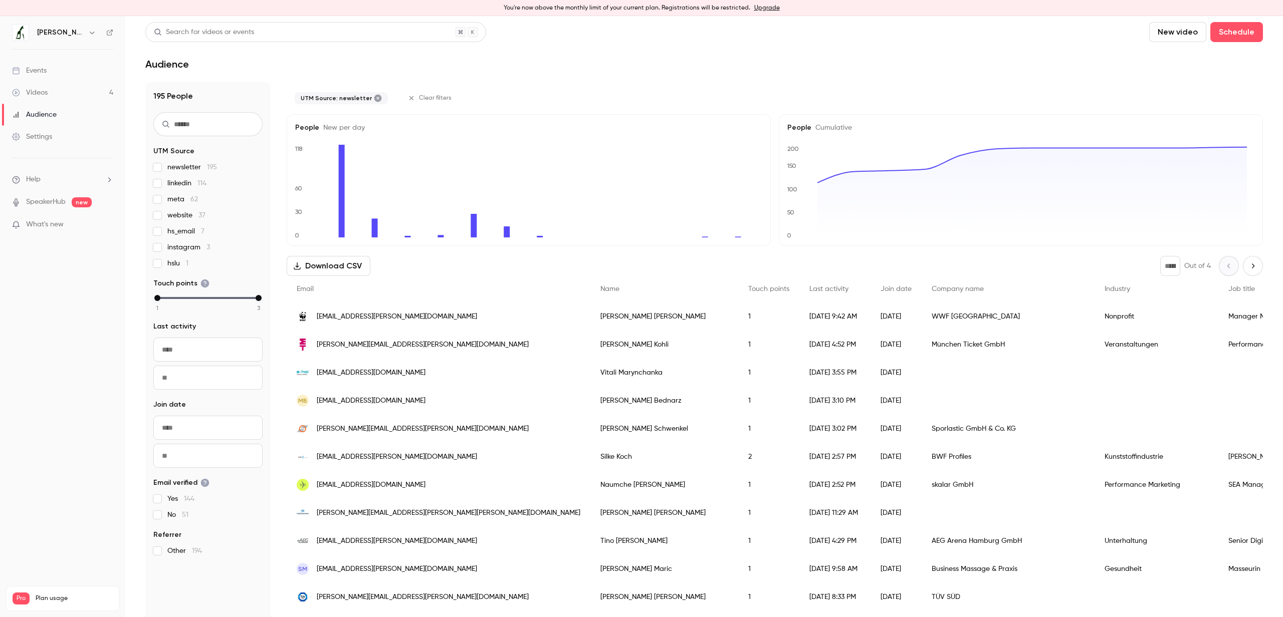
click at [435, 313] on div "[EMAIL_ADDRESS][PERSON_NAME][DOMAIN_NAME]" at bounding box center [439, 317] width 304 height 28
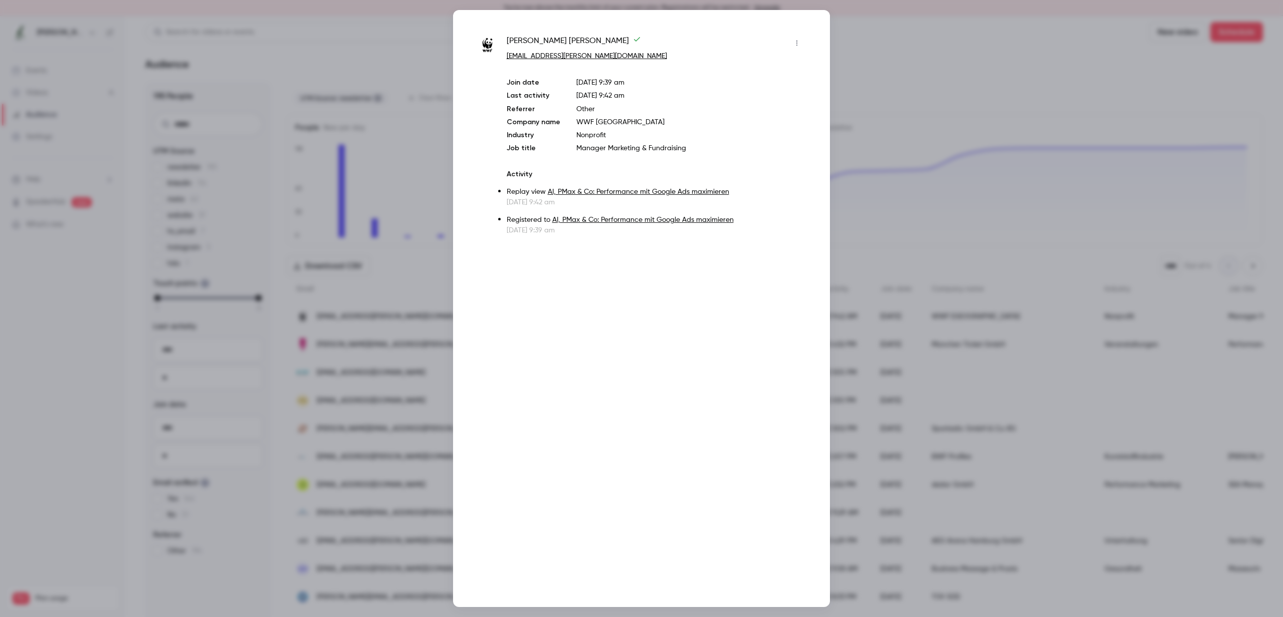
click at [575, 219] on link "AI, PMax & Co: Performance mit Google Ads maximieren" at bounding box center [642, 219] width 181 height 7
click at [387, 83] on div at bounding box center [641, 308] width 1283 height 617
